Goal: Task Accomplishment & Management: Manage account settings

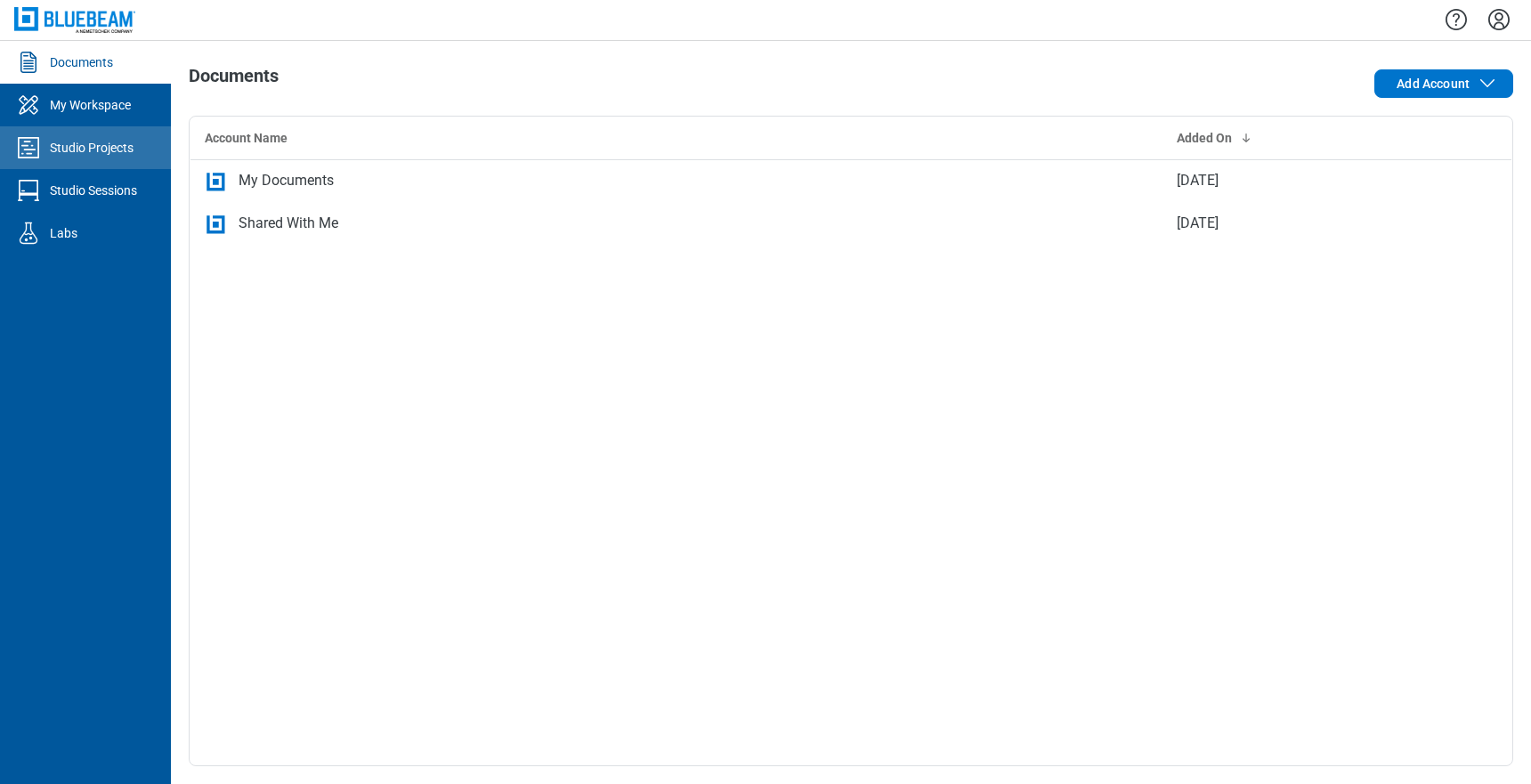
click at [89, 151] on div "Studio Projects" at bounding box center [92, 147] width 83 height 18
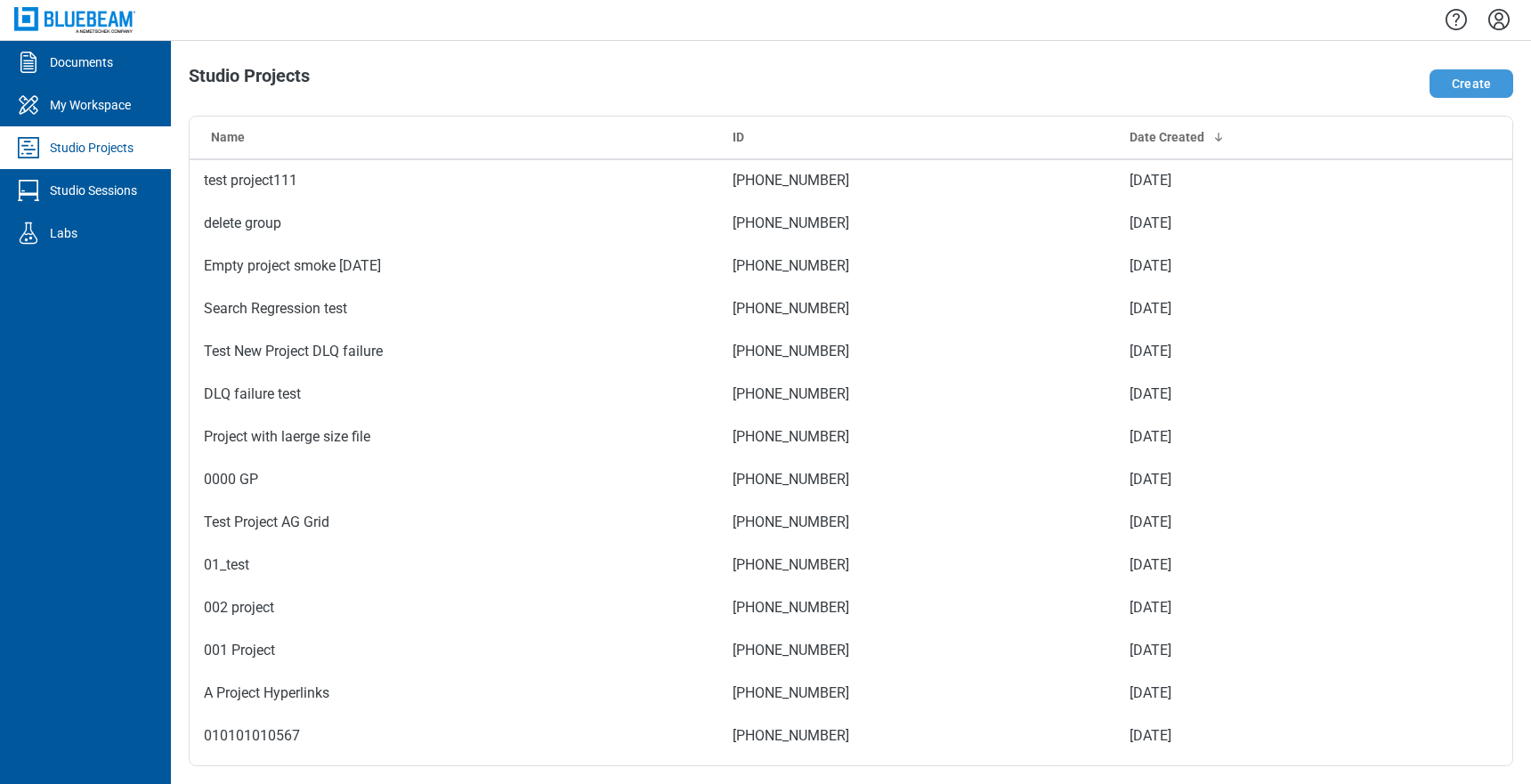
click at [1476, 84] on button "Create" at bounding box center [1471, 83] width 83 height 29
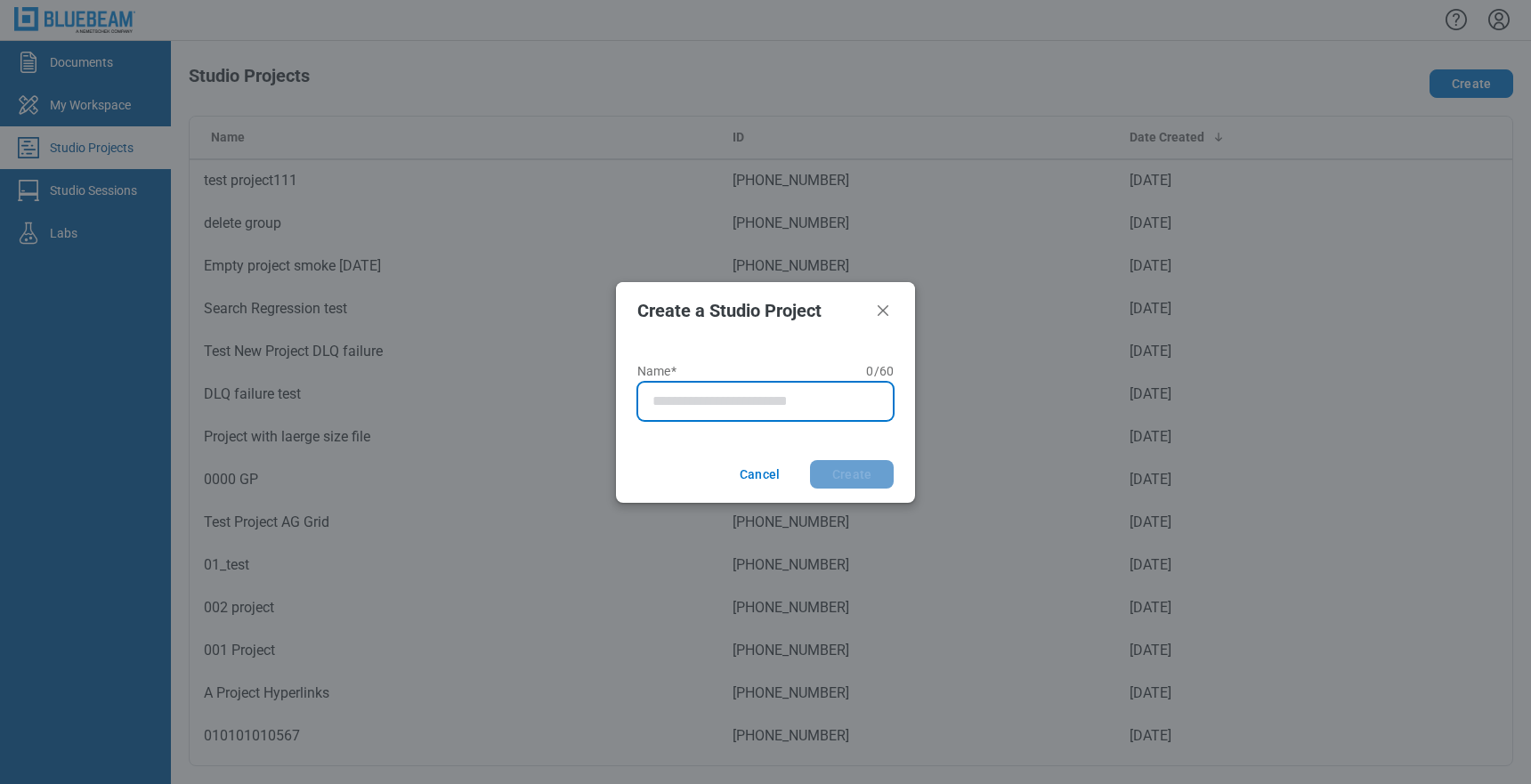
click at [741, 404] on input "Name* 0 of 60 characters 0 / 60" at bounding box center [769, 401] width 233 height 21
type input "*"
type input "**********"
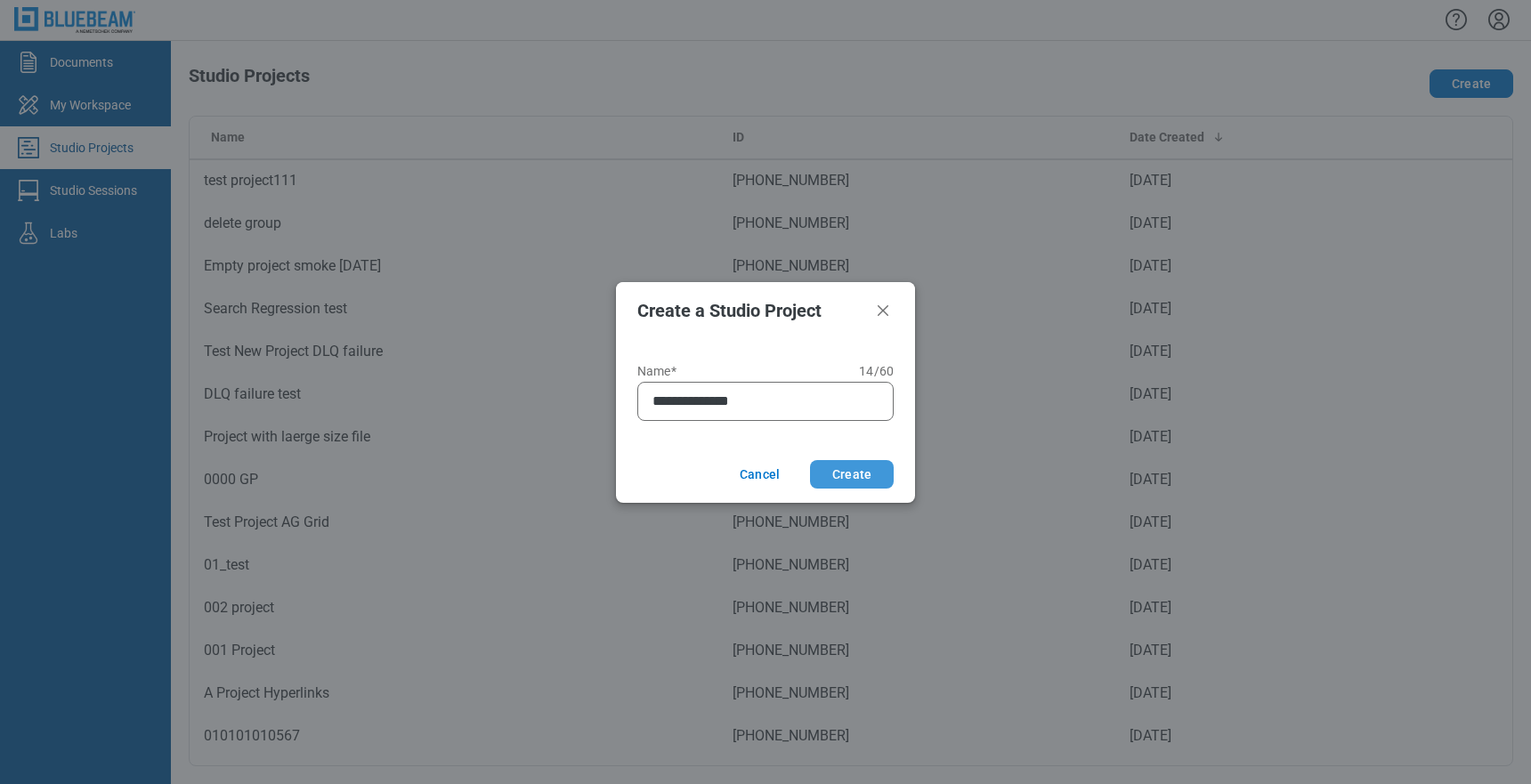
click at [855, 473] on button "Create" at bounding box center [852, 474] width 83 height 29
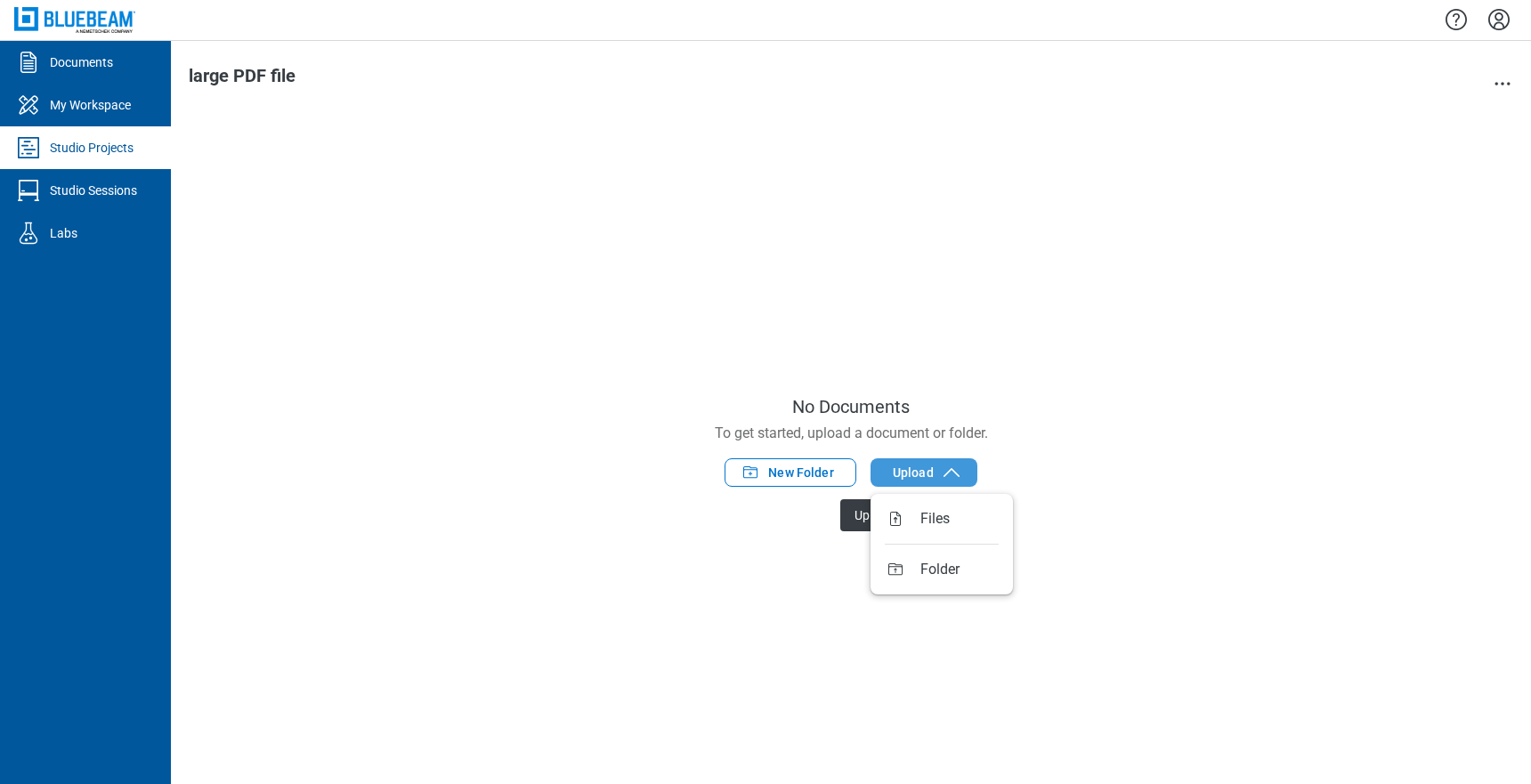
click at [936, 475] on button "Upload" at bounding box center [923, 472] width 106 height 29
click at [929, 474] on span "Upload" at bounding box center [913, 472] width 41 height 18
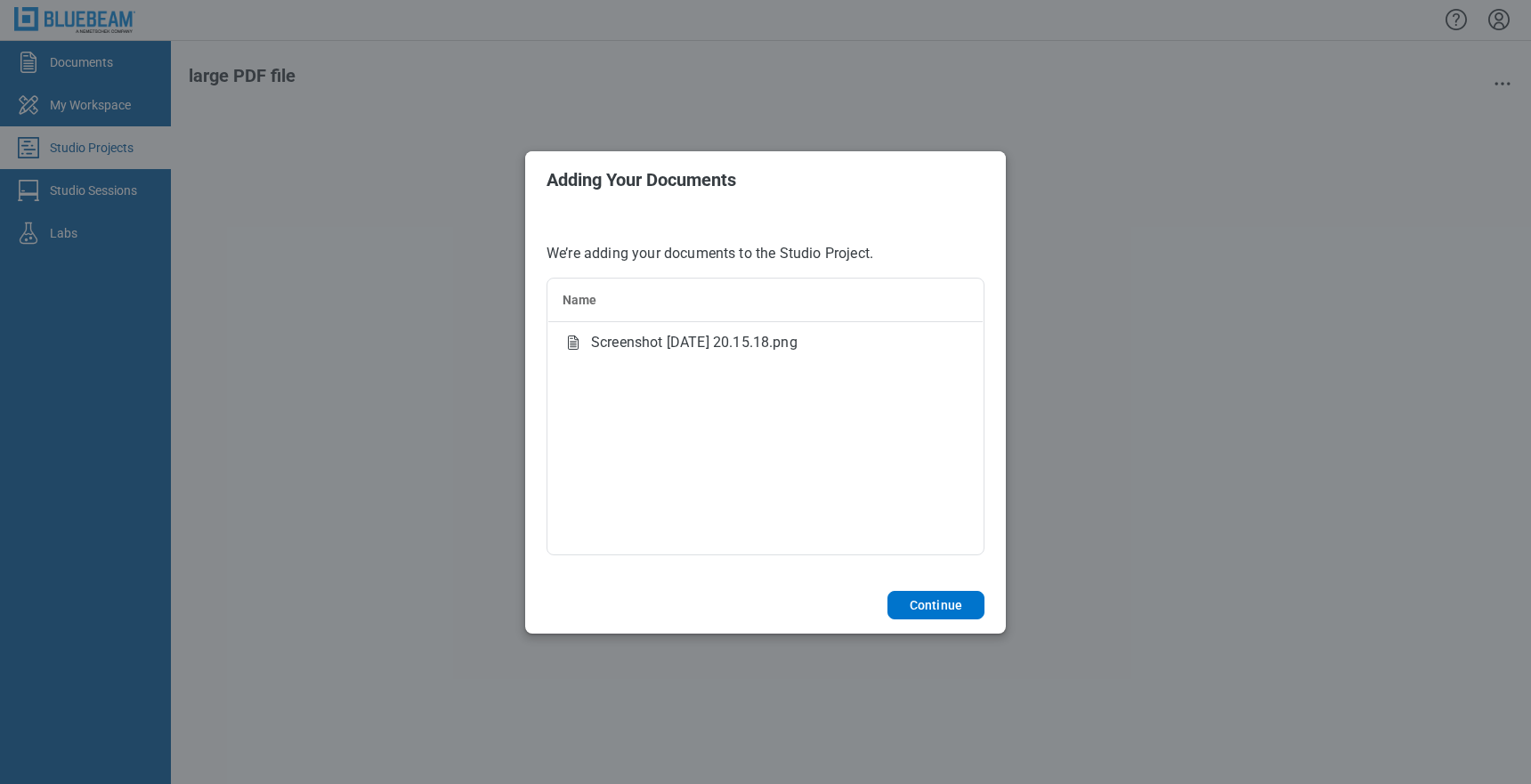
click at [1130, 330] on div "Adding Your Documents We’re adding your documents to the Studio Project. Name S…" at bounding box center [766, 392] width 1531 height 784
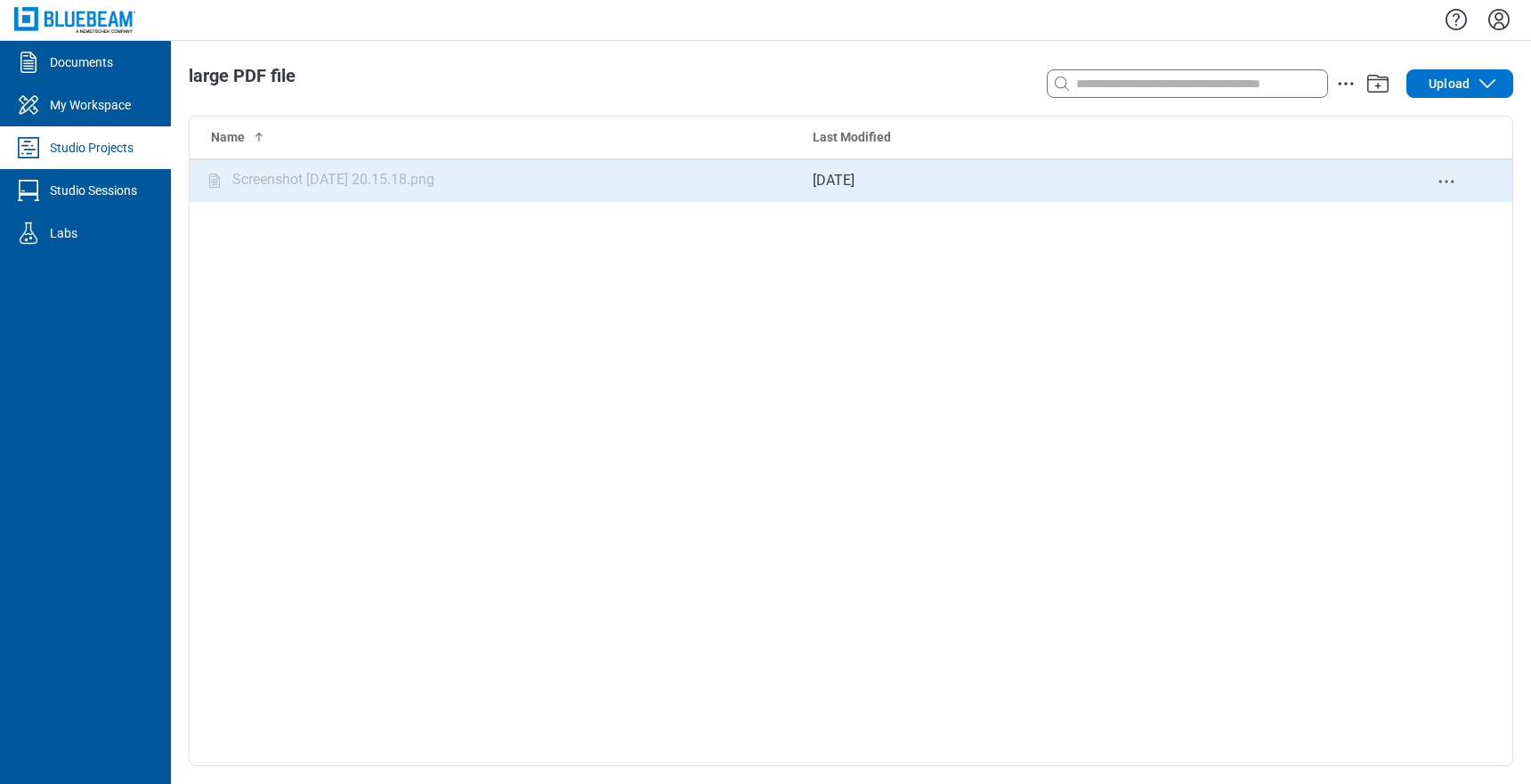
click at [1448, 180] on circle "delete-context-menu" at bounding box center [1446, 180] width 3 height 3
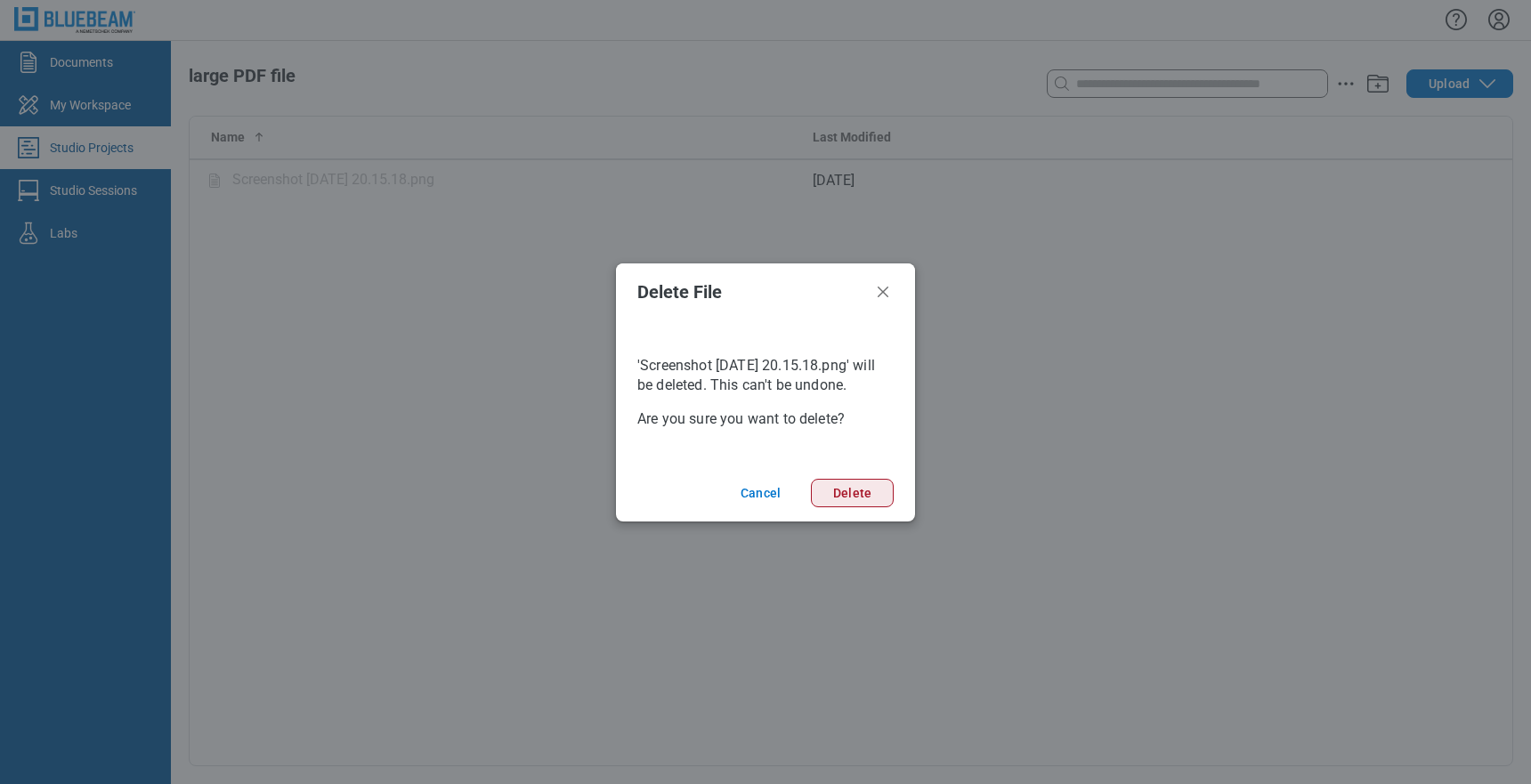
click at [849, 507] on button "Delete" at bounding box center [852, 492] width 82 height 29
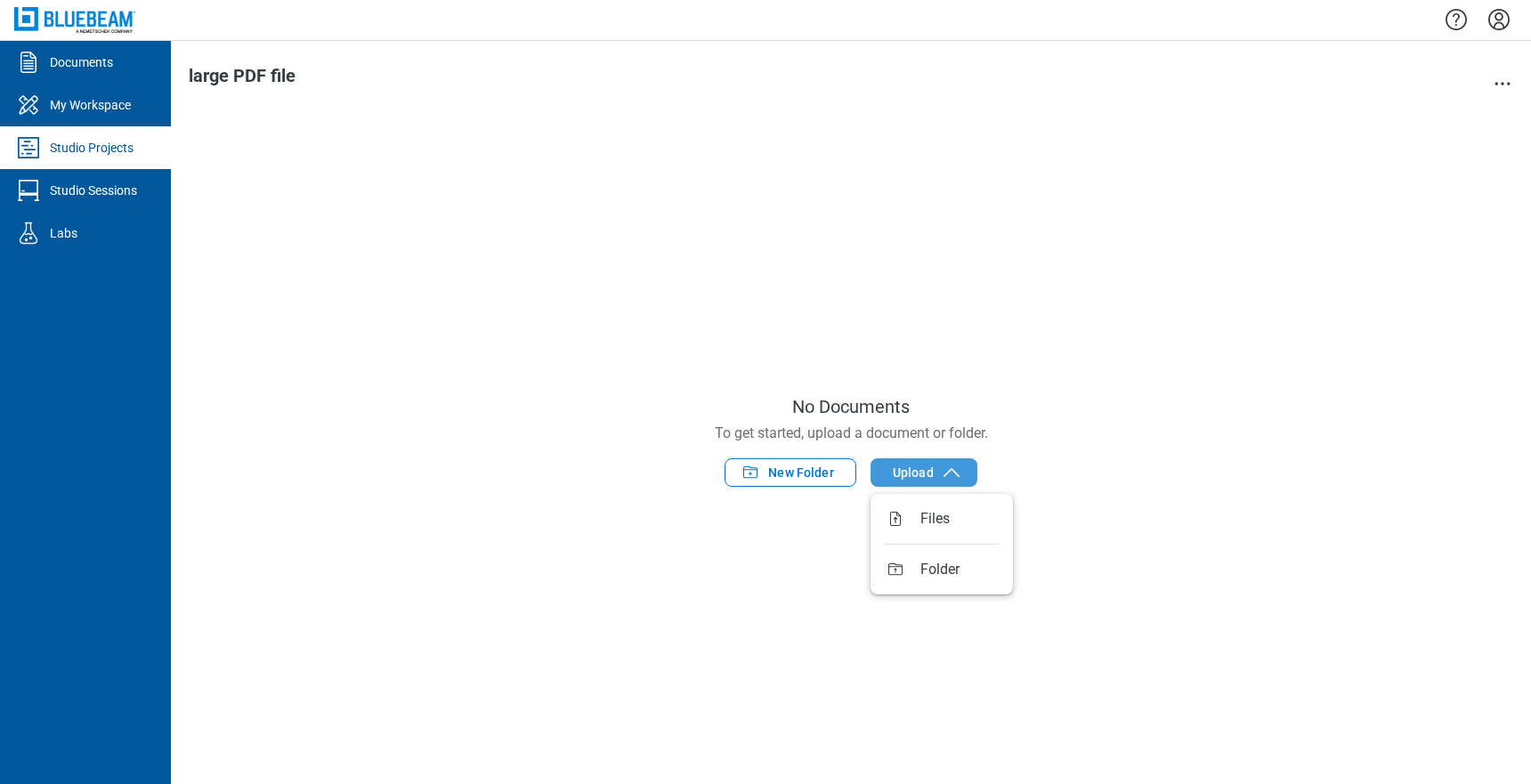
click at [916, 479] on span "Upload" at bounding box center [913, 472] width 41 height 18
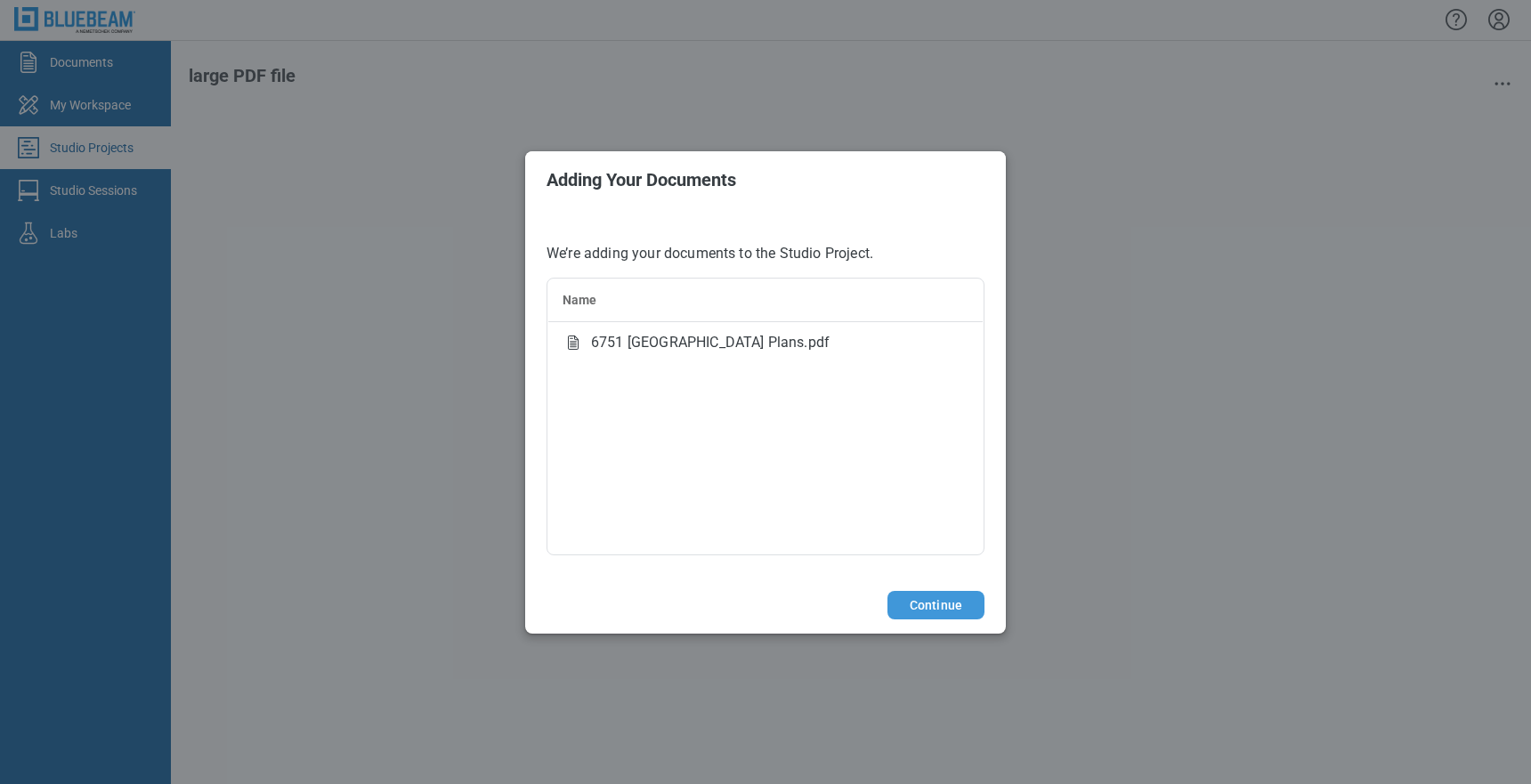
click at [927, 611] on button "Continue" at bounding box center [936, 604] width 97 height 29
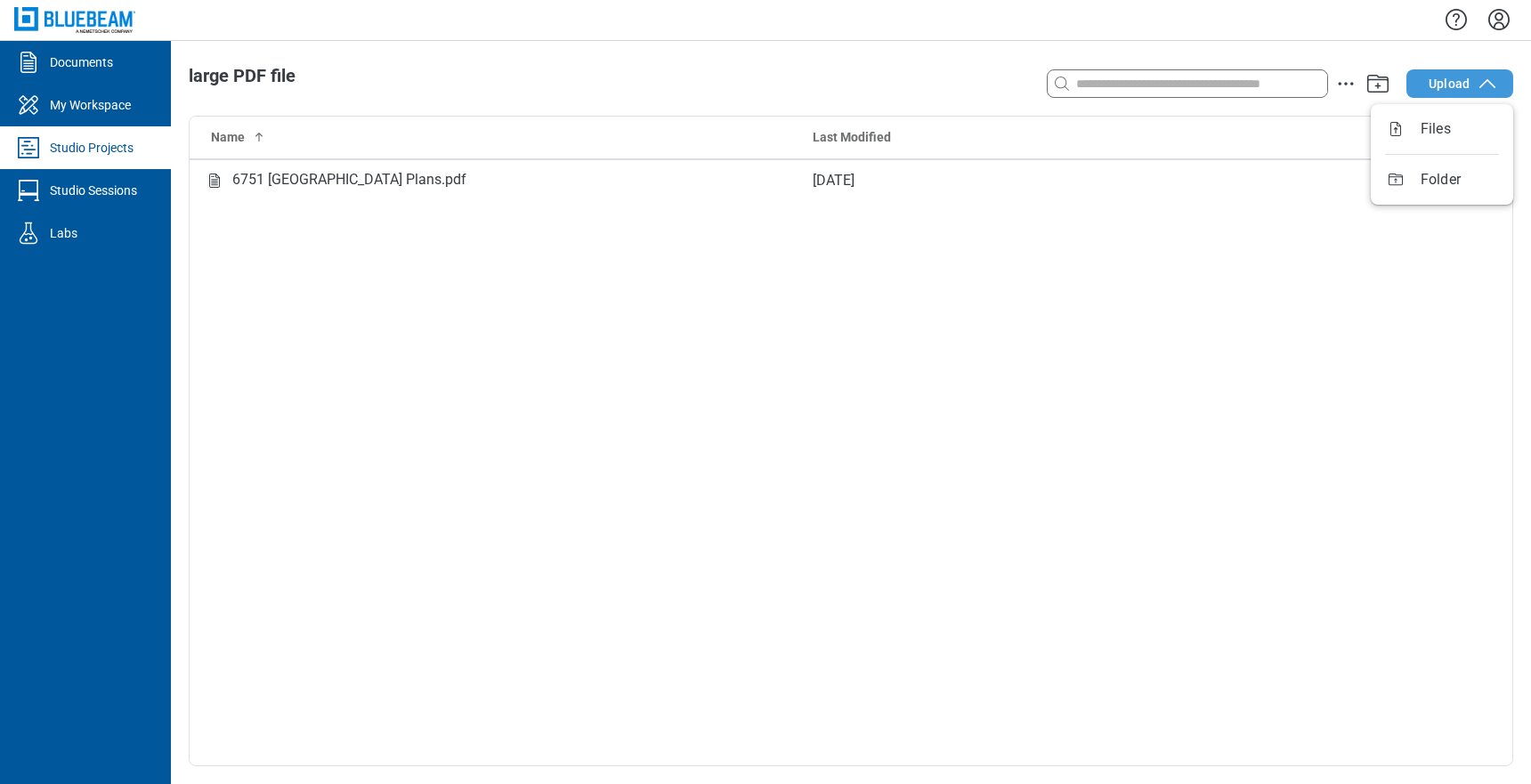
click at [1458, 86] on span "Upload" at bounding box center [1449, 83] width 41 height 18
click at [1326, 225] on div "Name Last Modified 6751 Upper Llagas Creek Plans.pdf Sep 16, 2025" at bounding box center [851, 441] width 1323 height 649
click at [93, 147] on div "Studio Projects" at bounding box center [92, 147] width 83 height 18
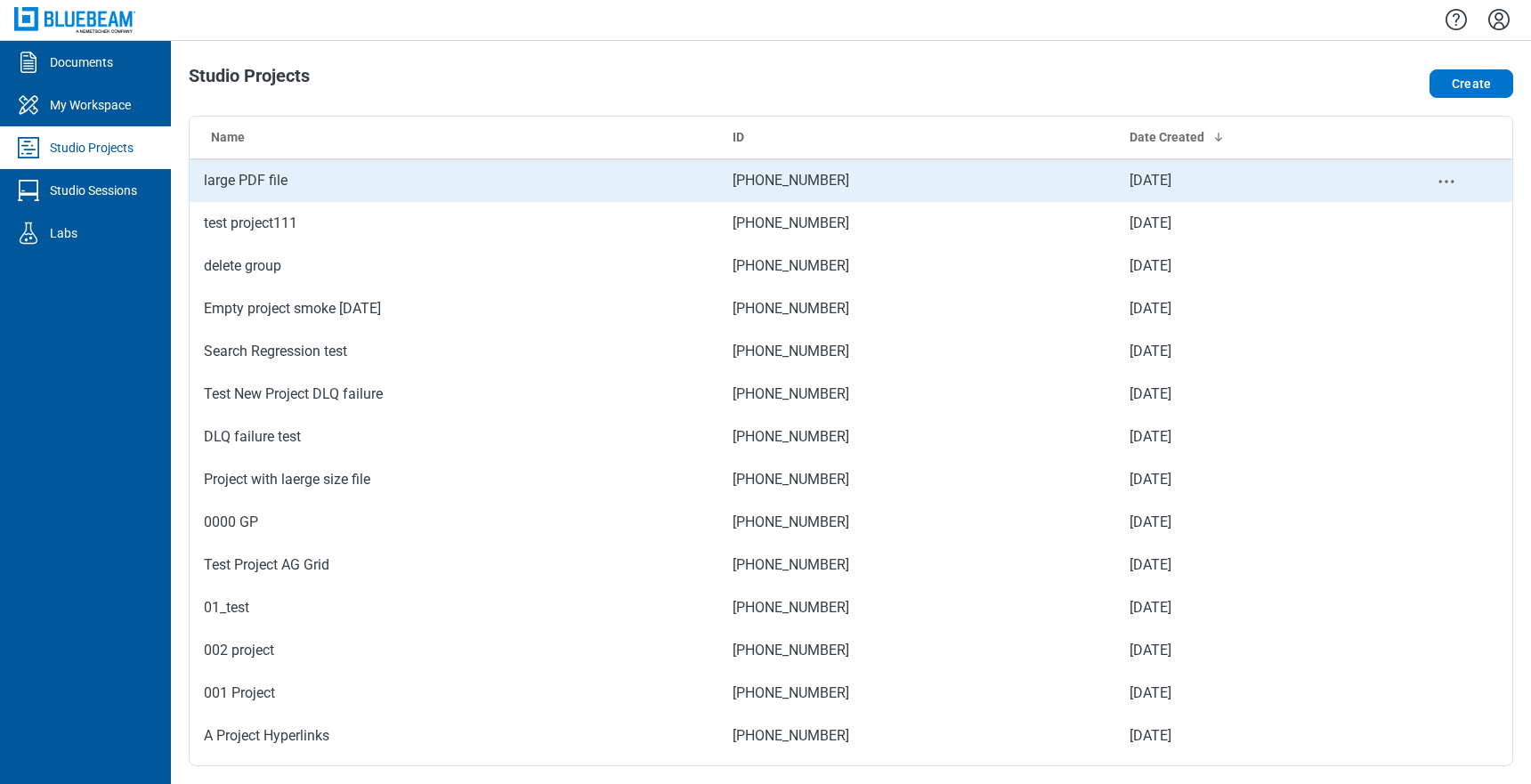
click at [270, 182] on td "large PDF file" at bounding box center [454, 180] width 529 height 43
